Goal: Task Accomplishment & Management: Use online tool/utility

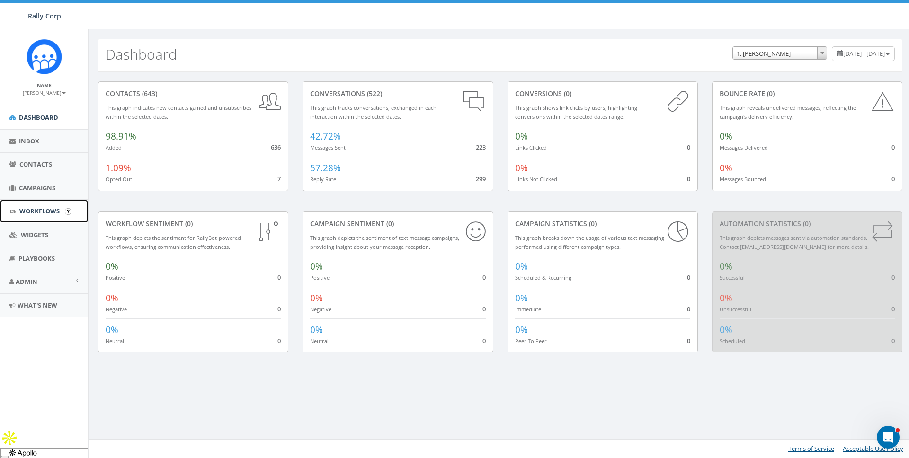
click at [35, 209] on span "Workflows" at bounding box center [39, 211] width 40 height 9
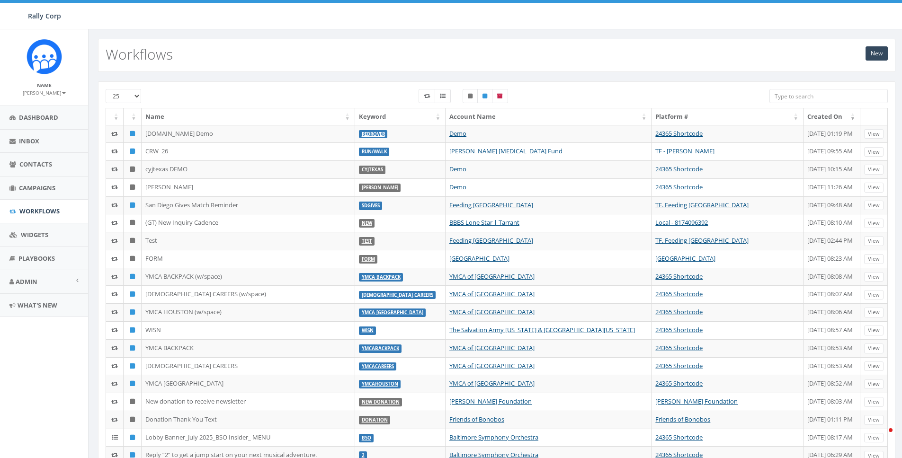
click at [810, 92] on input "search" at bounding box center [828, 96] width 118 height 14
paste input "WFDD"
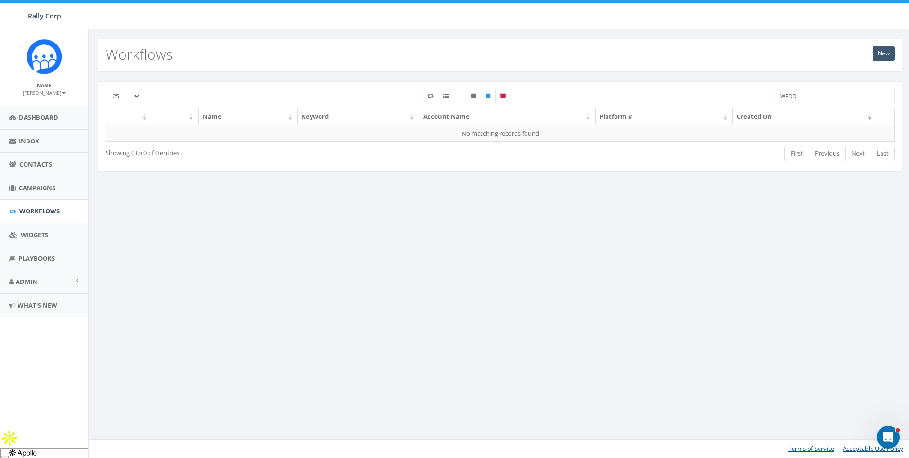
type input "WFDD"
click at [877, 53] on link "New" at bounding box center [883, 53] width 22 height 14
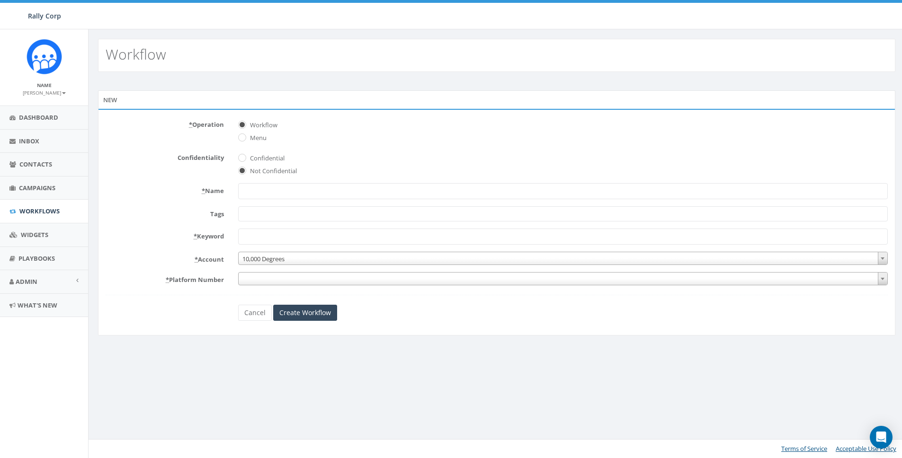
select select
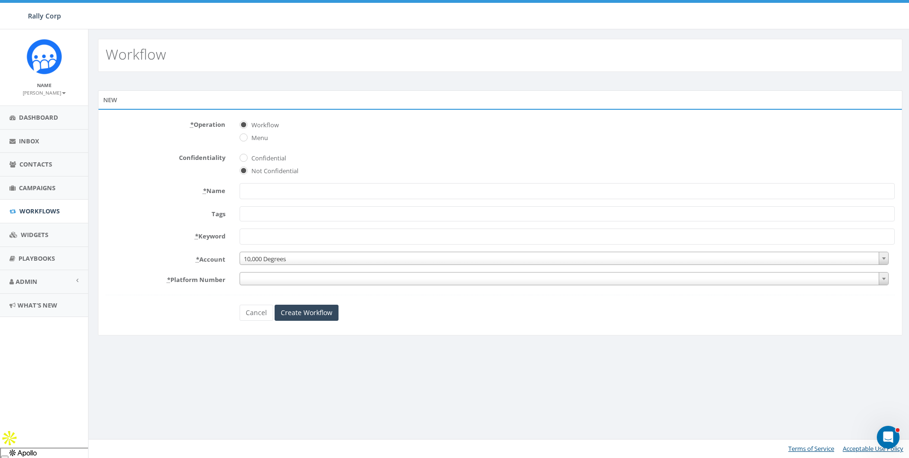
click at [115, 140] on div "* Operation Workflow Menu" at bounding box center [499, 130] width 803 height 26
click at [274, 191] on input "* Name" at bounding box center [566, 191] width 655 height 16
paste input "WFDD"
type input "WFDD"
click at [163, 212] on label "Tags" at bounding box center [165, 212] width 134 height 12
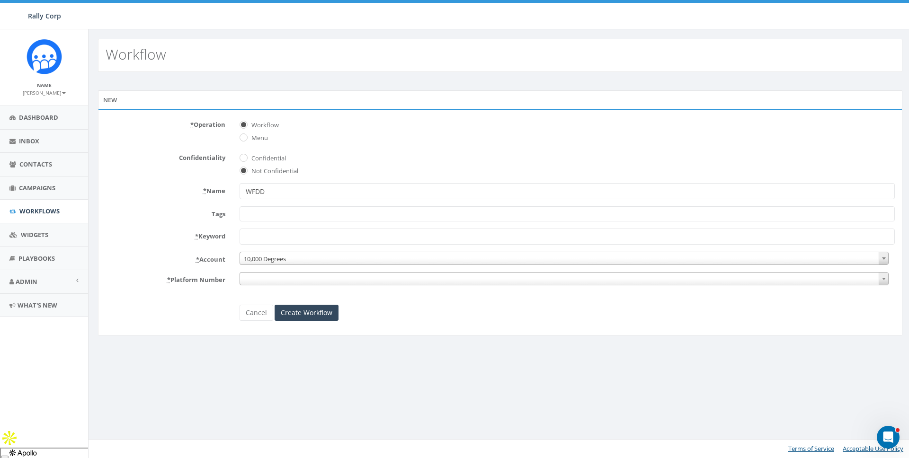
click at [239, 207] on select "Attended Ballroom Date Set developer Donor Do Not Contact Follow up FUB hello I…" at bounding box center [239, 206] width 0 height 0
click at [283, 232] on input "* Keyword" at bounding box center [566, 237] width 655 height 16
paste input "WFDD"
type input "WFDD"
click at [280, 190] on input "WFDD" at bounding box center [566, 191] width 655 height 16
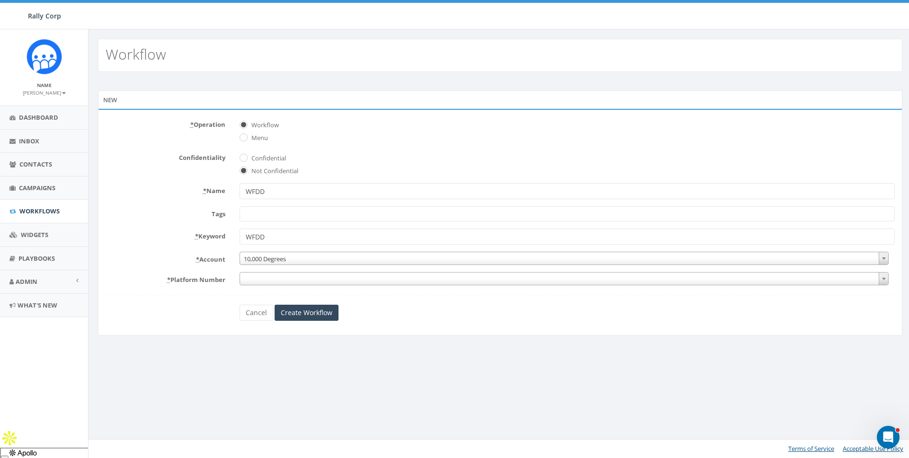
paste input "jpatton@wfu.ed"
type input "wfu.ed Demo"
click at [379, 336] on div "New * Operation Workflow Menu Confidentiality Confidential Not Confidential * N…" at bounding box center [500, 218] width 818 height 257
click at [284, 255] on span "10,000 Degrees" at bounding box center [564, 258] width 648 height 13
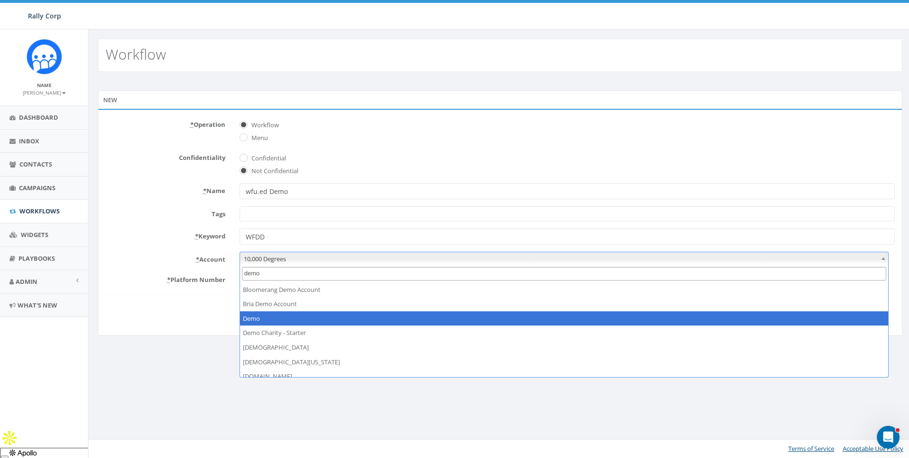
type input "demo"
select select "64"
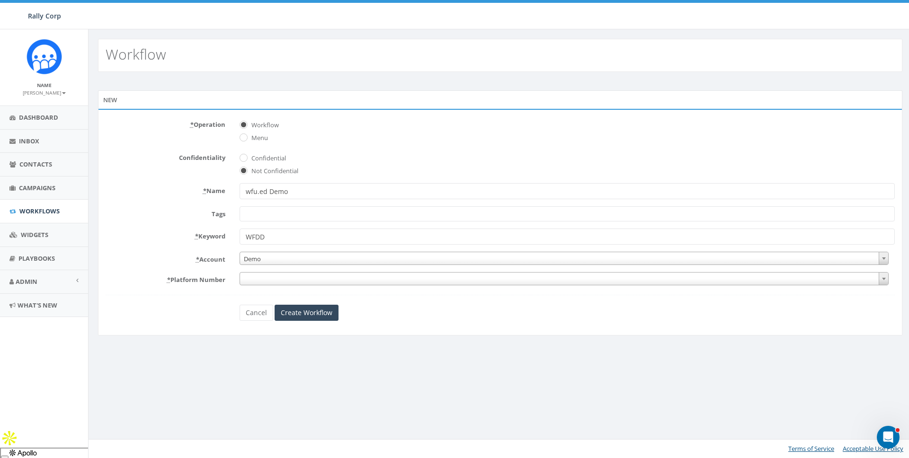
click at [287, 281] on span at bounding box center [563, 278] width 649 height 13
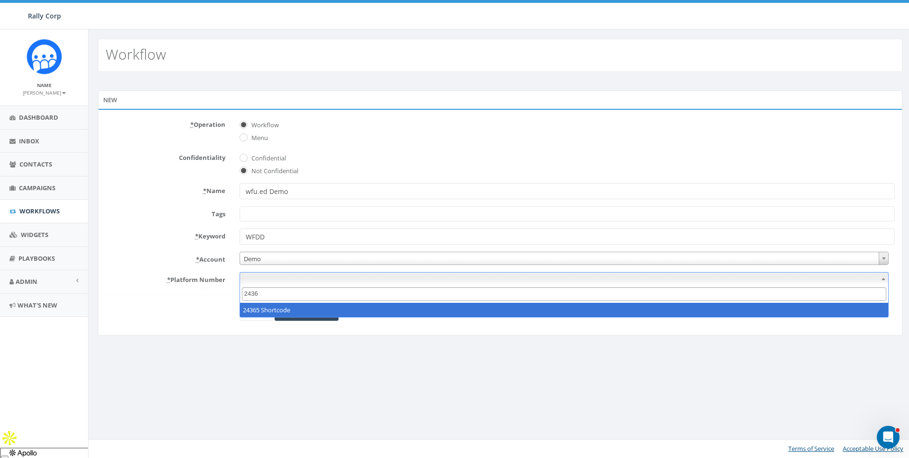
type input "2436"
select select "4"
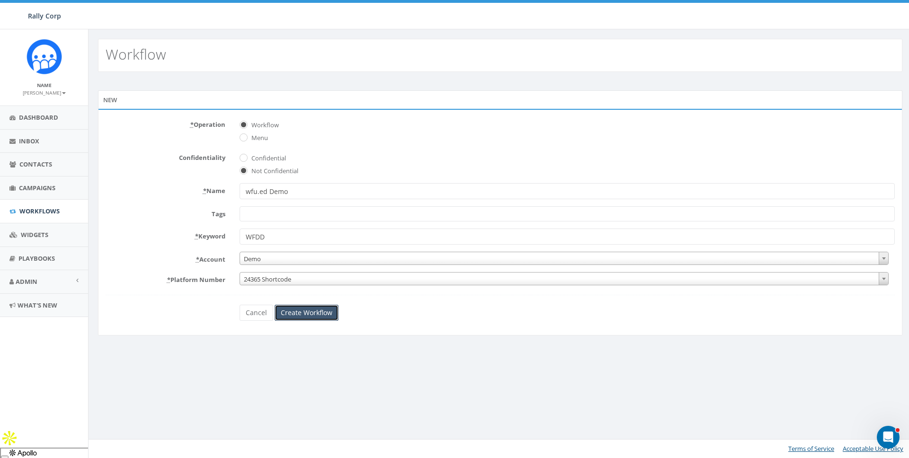
click at [294, 311] on input "Create Workflow" at bounding box center [306, 313] width 64 height 16
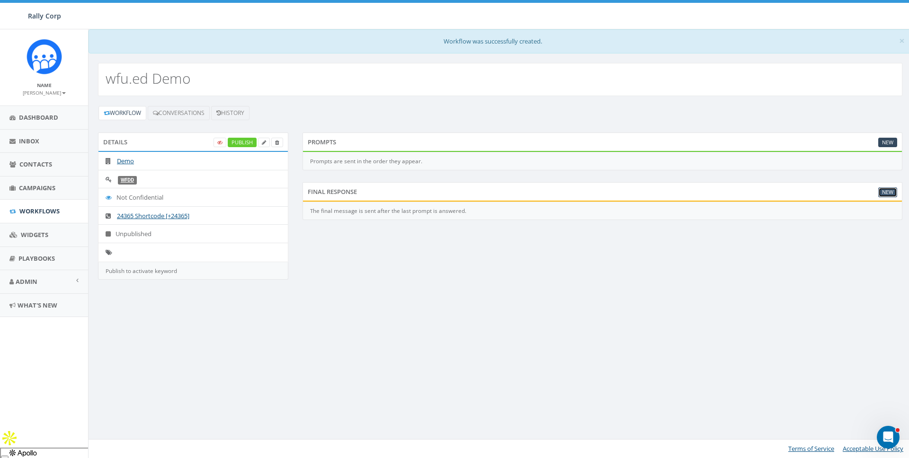
click at [879, 192] on link "New" at bounding box center [887, 192] width 19 height 10
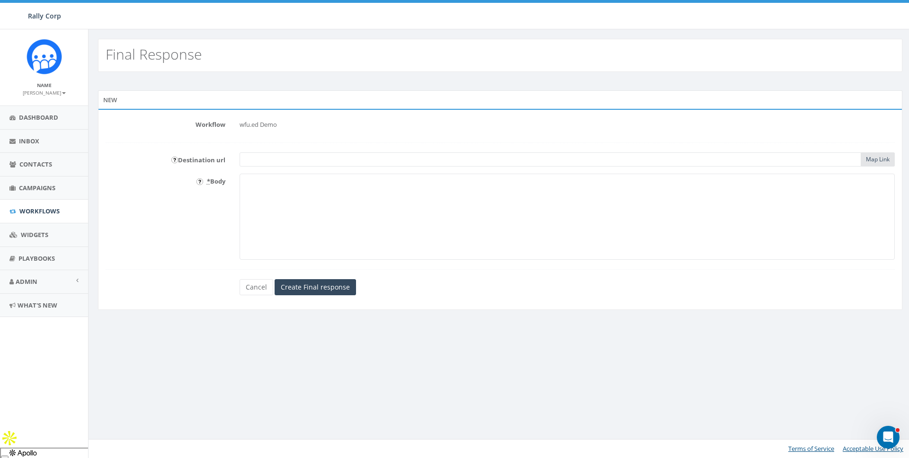
click at [293, 156] on input "text" at bounding box center [549, 159] width 621 height 14
paste input "[EMAIL_ADDRESS]"
type input "wfu.ed"
click at [288, 195] on textarea "This is a demo" at bounding box center [566, 217] width 655 height 86
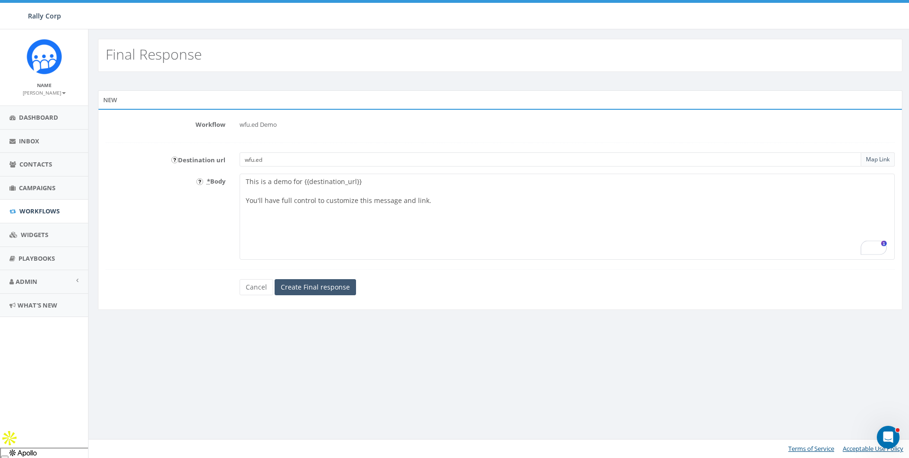
type textarea "This is a demo for {{destination_url}} You'll have full control to customize th…"
click at [304, 288] on input "Create Final response" at bounding box center [314, 287] width 81 height 16
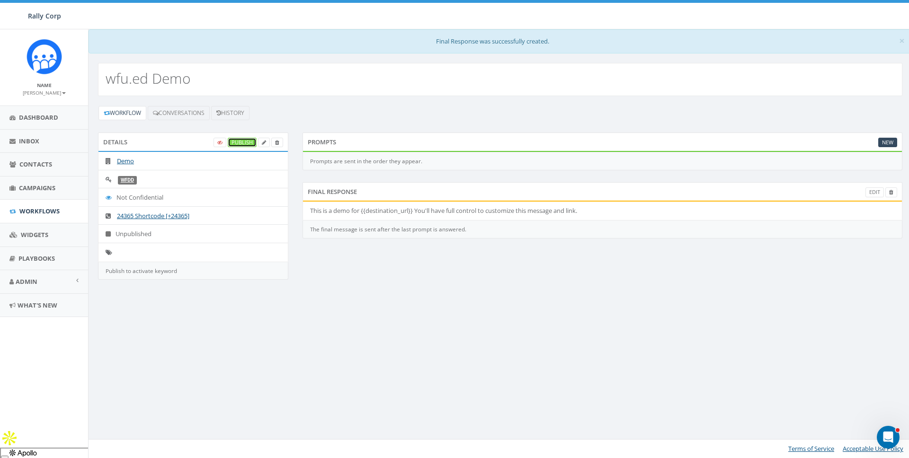
click at [245, 146] on link "Publish" at bounding box center [242, 143] width 29 height 10
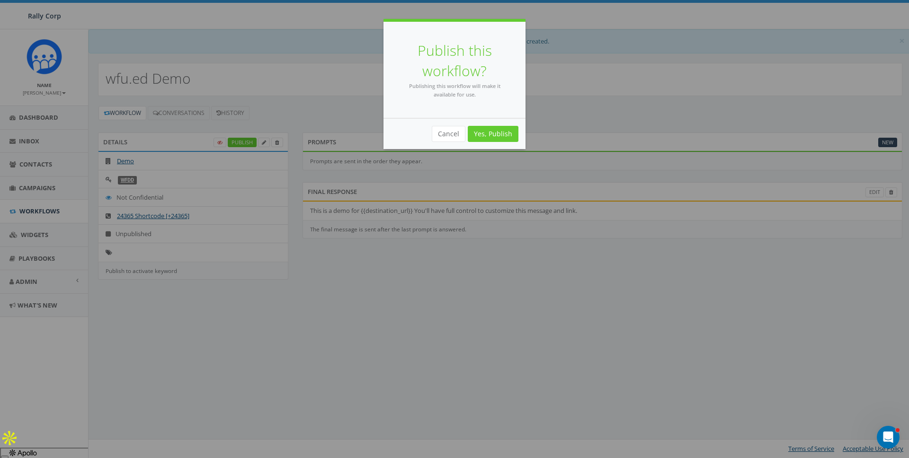
click at [487, 150] on div "Publish this workflow? Publishing this workflow will make it available for use.…" at bounding box center [454, 229] width 909 height 458
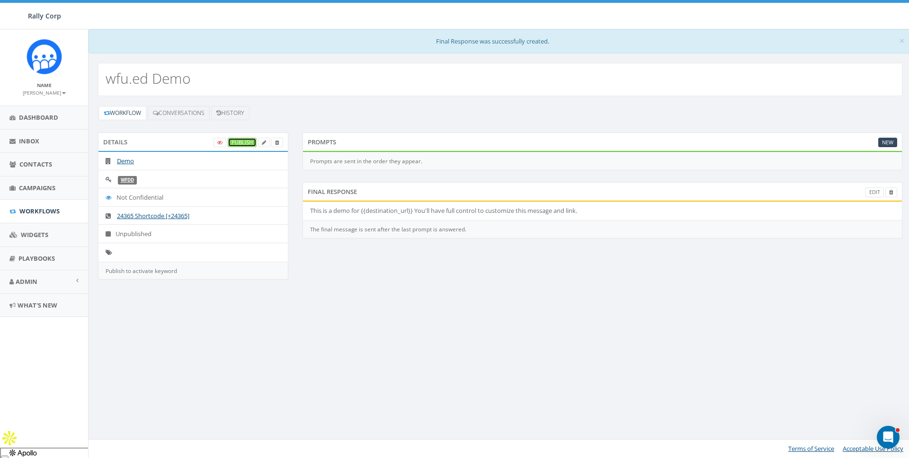
click at [234, 138] on link "Publish" at bounding box center [242, 143] width 29 height 10
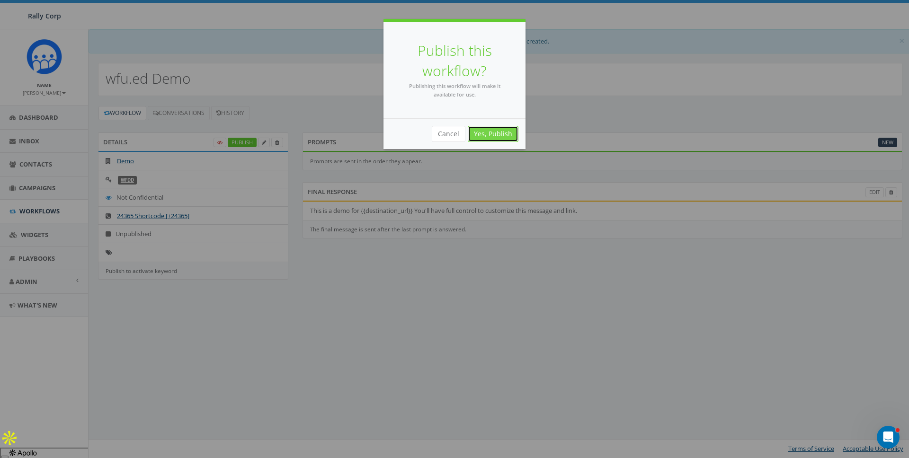
click at [506, 129] on link "Yes, Publish" at bounding box center [493, 134] width 51 height 16
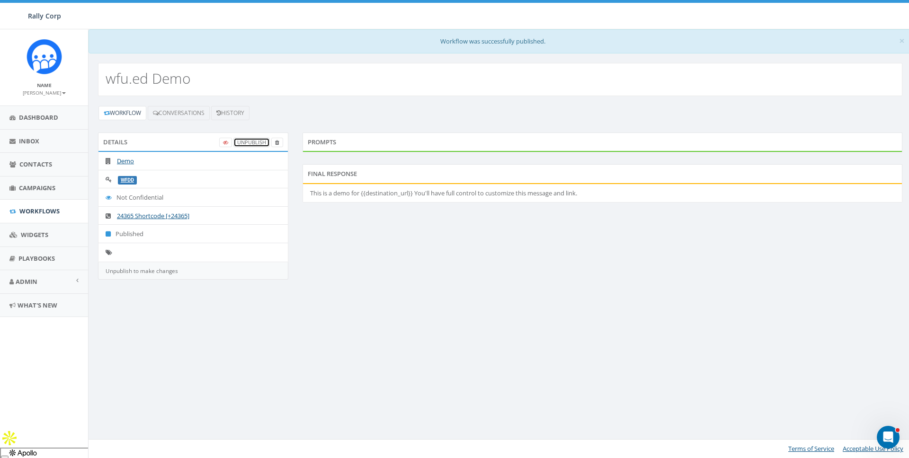
click at [251, 138] on link "UnPublish" at bounding box center [251, 143] width 36 height 10
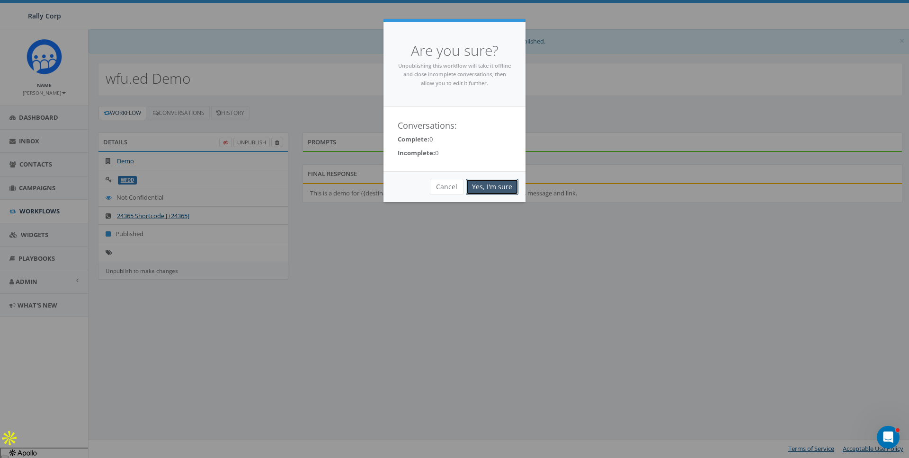
click at [502, 184] on link "Yes, I'm sure" at bounding box center [492, 187] width 53 height 16
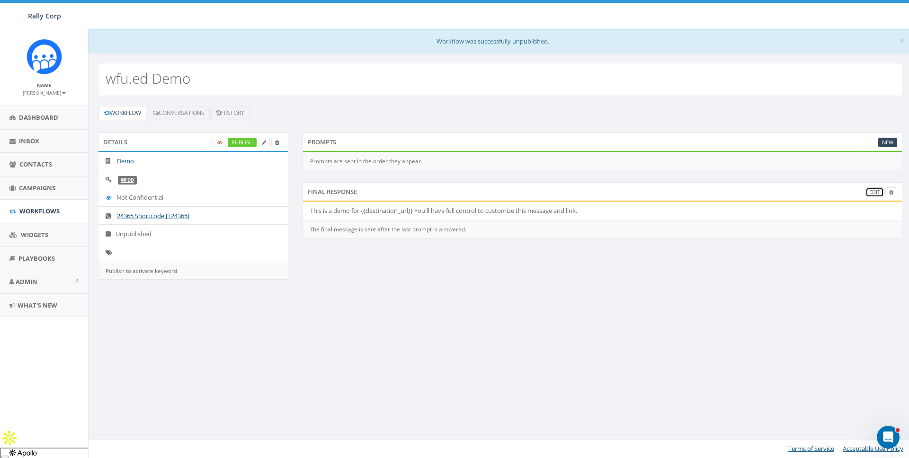
click at [872, 188] on link "Edit" at bounding box center [874, 192] width 18 height 10
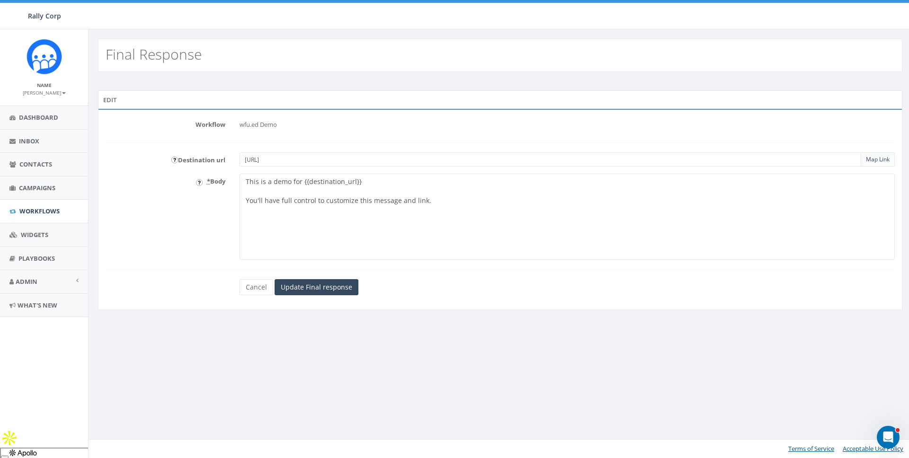
click at [300, 182] on textarea "This is a demo for {{destination_url}} You'll have full control to customize th…" at bounding box center [566, 217] width 655 height 86
paste textarea "Through interdisciplinary collaboration and community engagement, Wake Forest s…"
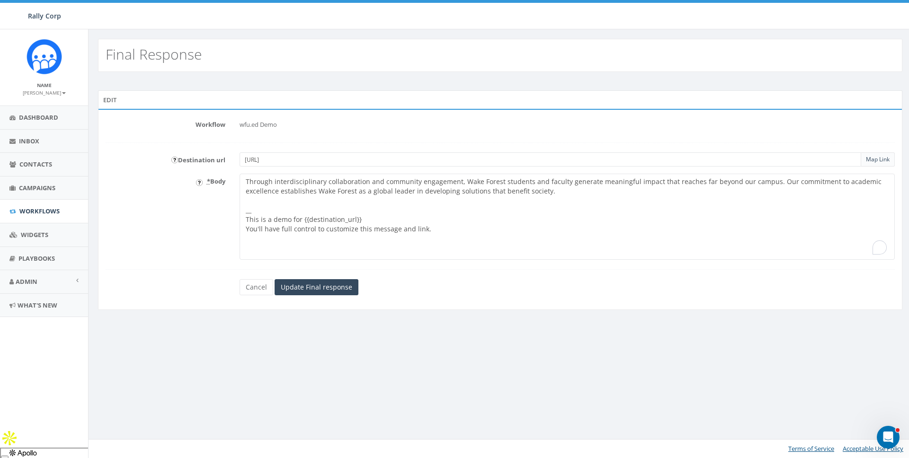
drag, startPoint x: 301, startPoint y: 217, endPoint x: 348, endPoint y: 221, distance: 47.4
click at [348, 221] on textarea "This is a demo for {{destination_url}} You'll have full control to customize th…" at bounding box center [566, 217] width 655 height 86
drag, startPoint x: 380, startPoint y: 219, endPoint x: 300, endPoint y: 220, distance: 80.0
click at [300, 220] on textarea "This is a demo for {{destination_url}} You'll have full control to customize th…" at bounding box center [566, 217] width 655 height 86
paste textarea "{{destination_url}}"
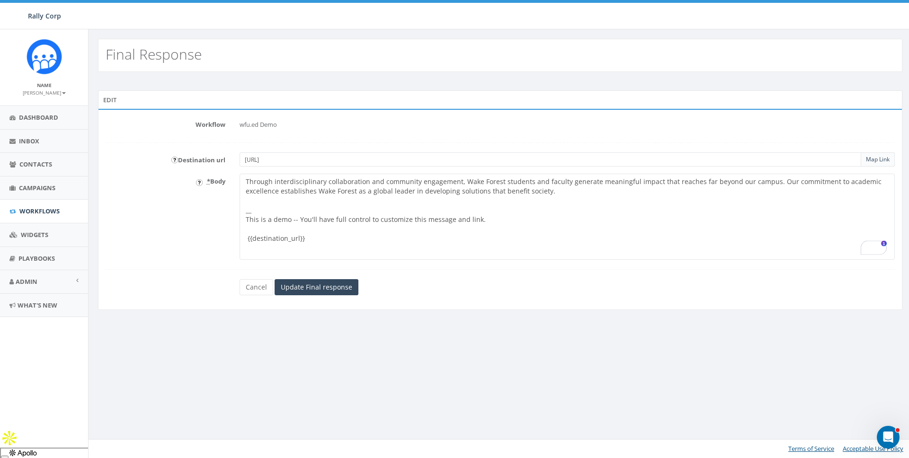
click at [334, 235] on textarea "This is a demo for {{destination_url}} You'll have full control to customize th…" at bounding box center [566, 217] width 655 height 86
click at [358, 235] on textarea "This is a demo for {{destination_url}} You'll have full control to customize th…" at bounding box center [566, 217] width 655 height 86
click at [493, 220] on textarea "This is a demo for {{destination_url}} You'll have full control to customize th…" at bounding box center [566, 217] width 655 height 86
paste textarea "👍"
drag, startPoint x: 273, startPoint y: 191, endPoint x: 269, endPoint y: 204, distance: 13.2
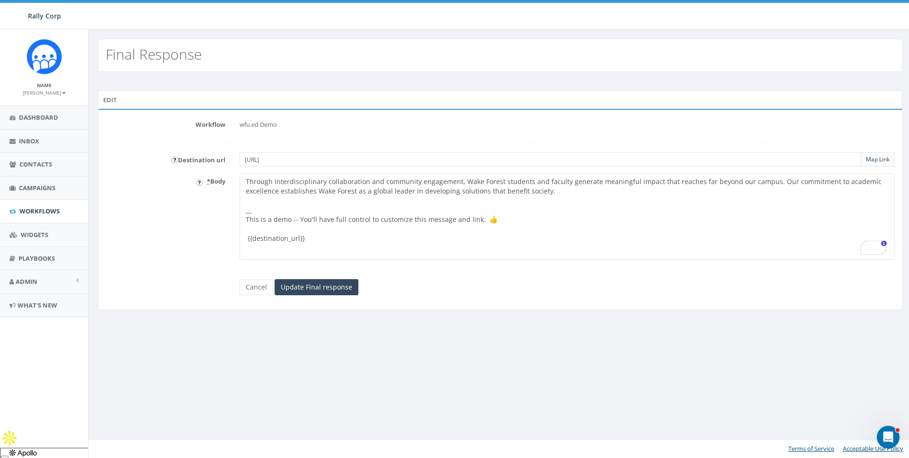
click at [273, 192] on textarea "This is a demo for {{destination_url}} You'll have full control to customize th…" at bounding box center [566, 217] width 655 height 86
click at [269, 203] on textarea "This is a demo for {{destination_url}} You'll have full control to customize th…" at bounding box center [566, 217] width 655 height 86
type textarea "Through interdisciplinary collaboration and community engagement, Wake Forest s…"
drag, startPoint x: 298, startPoint y: 286, endPoint x: 303, endPoint y: 287, distance: 5.7
click at [298, 286] on input "Update Final response" at bounding box center [316, 287] width 84 height 16
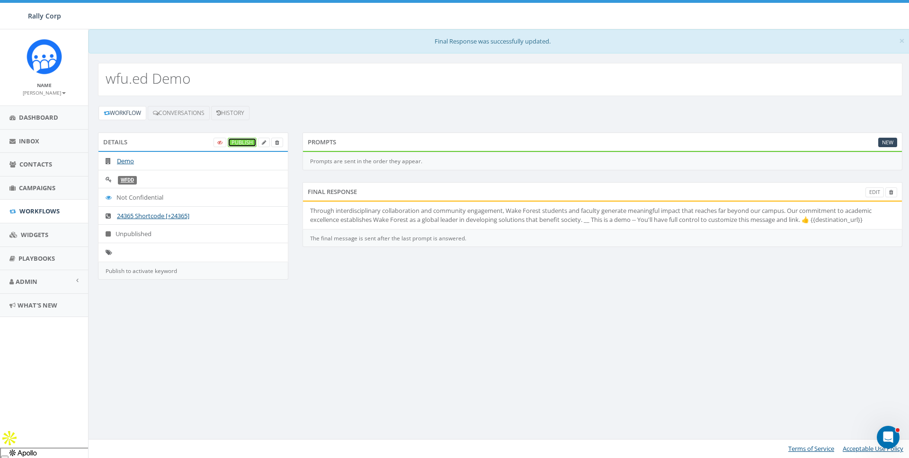
click at [252, 143] on link "Publish" at bounding box center [242, 143] width 29 height 10
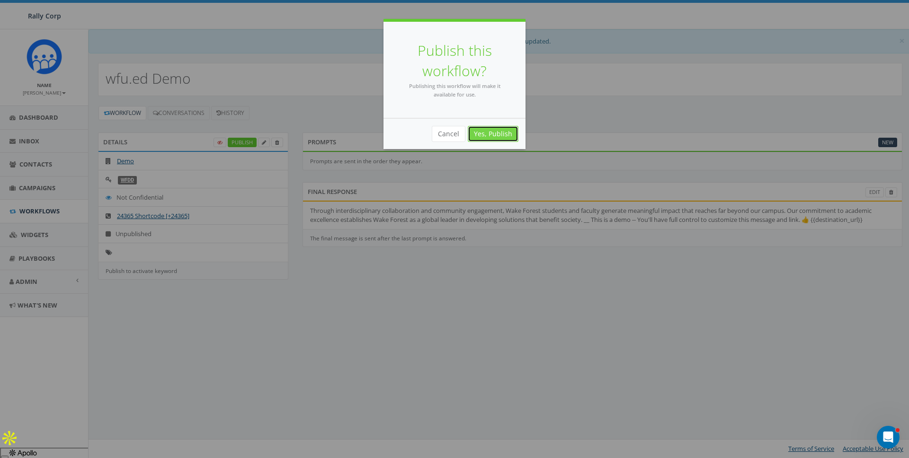
click at [490, 132] on link "Yes, Publish" at bounding box center [493, 134] width 51 height 16
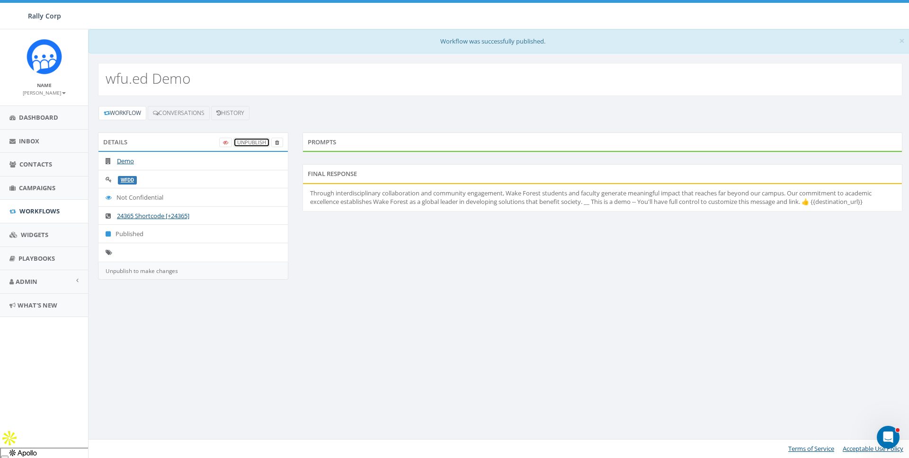
click at [251, 143] on link "UnPublish" at bounding box center [251, 143] width 36 height 10
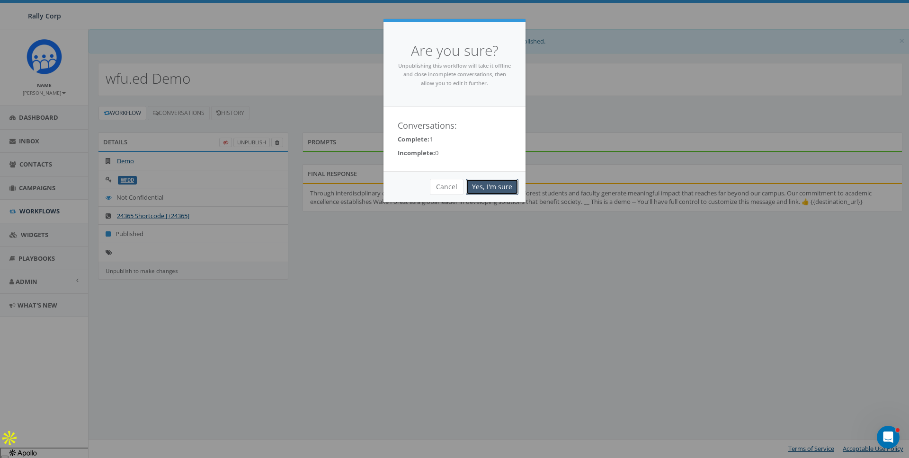
click at [507, 187] on link "Yes, I'm sure" at bounding box center [492, 187] width 53 height 16
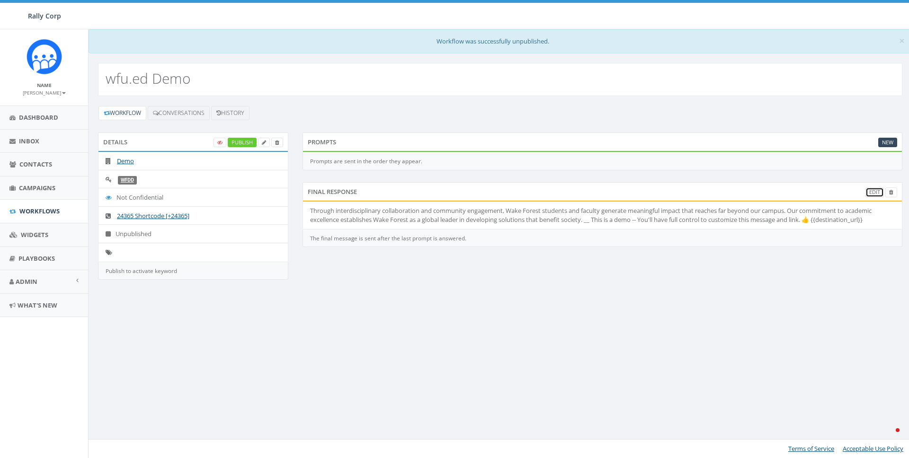
click at [878, 189] on link "Edit" at bounding box center [874, 192] width 18 height 10
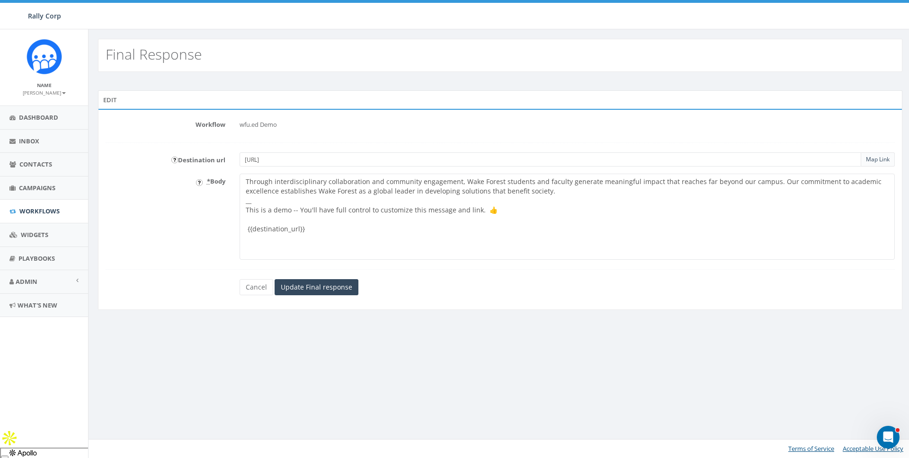
click at [398, 230] on textarea "Through interdisciplinary collaboration and community engagement, Wake Forest s…" at bounding box center [566, 217] width 655 height 86
click at [336, 157] on input "https://wfu.ed" at bounding box center [549, 159] width 621 height 14
click at [297, 158] on input "https://wfu.ed" at bounding box center [549, 159] width 621 height 14
paste input "ww.wfu.edu/"
type input "https://www.wfu.edu"
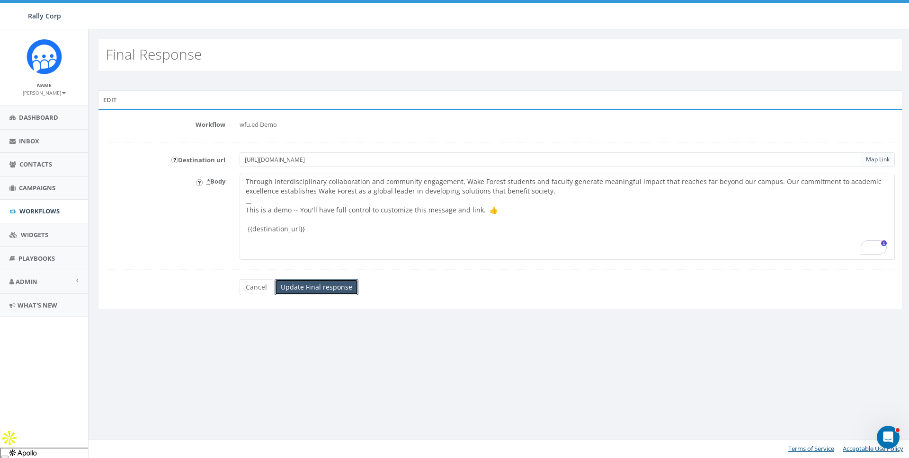
click at [325, 284] on input "Update Final response" at bounding box center [316, 287] width 84 height 16
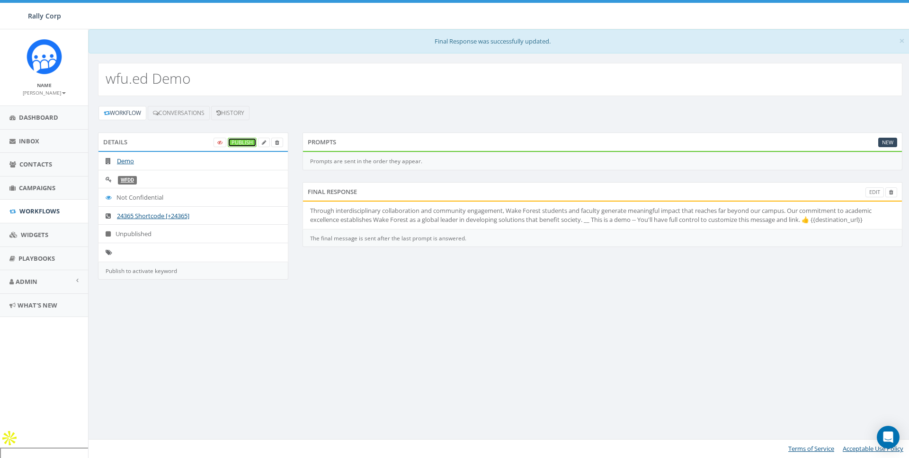
click at [242, 141] on link "Publish" at bounding box center [242, 143] width 29 height 10
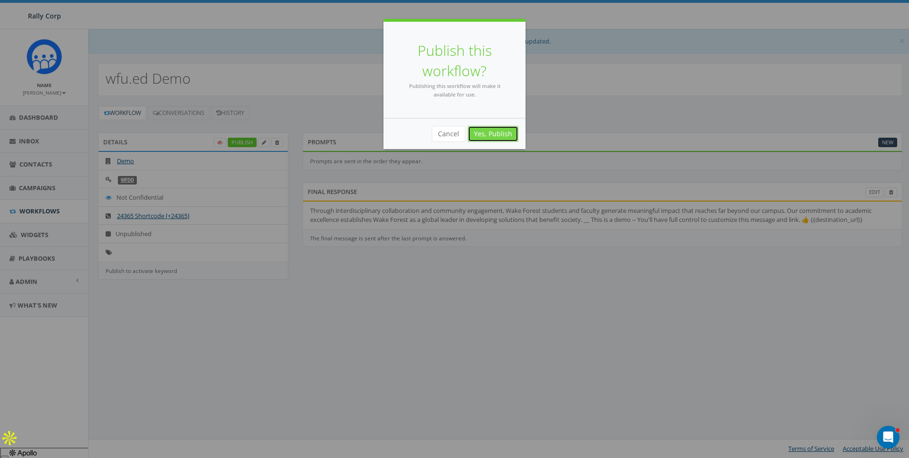
click at [492, 133] on link "Yes, Publish" at bounding box center [493, 134] width 51 height 16
